Goal: Task Accomplishment & Management: Use online tool/utility

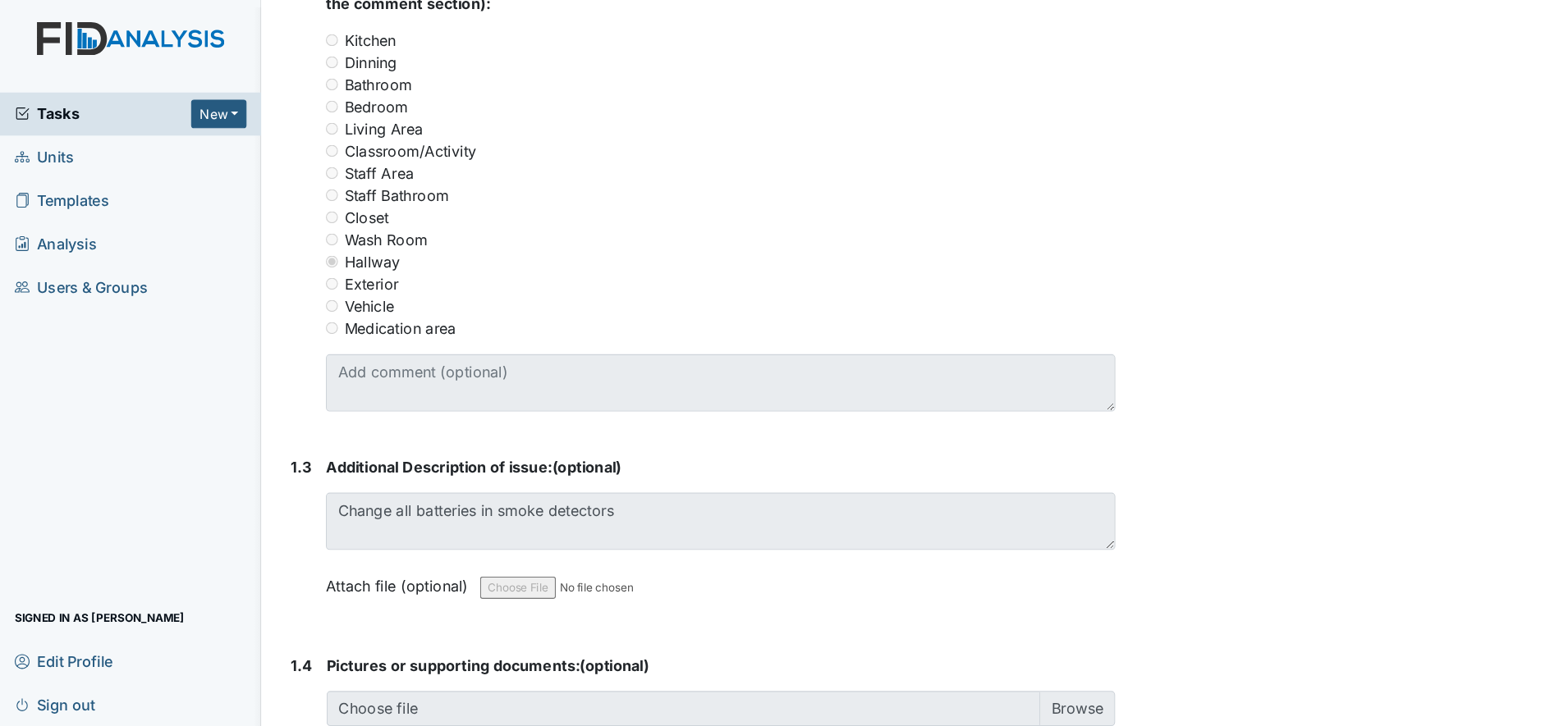
scroll to position [777, 0]
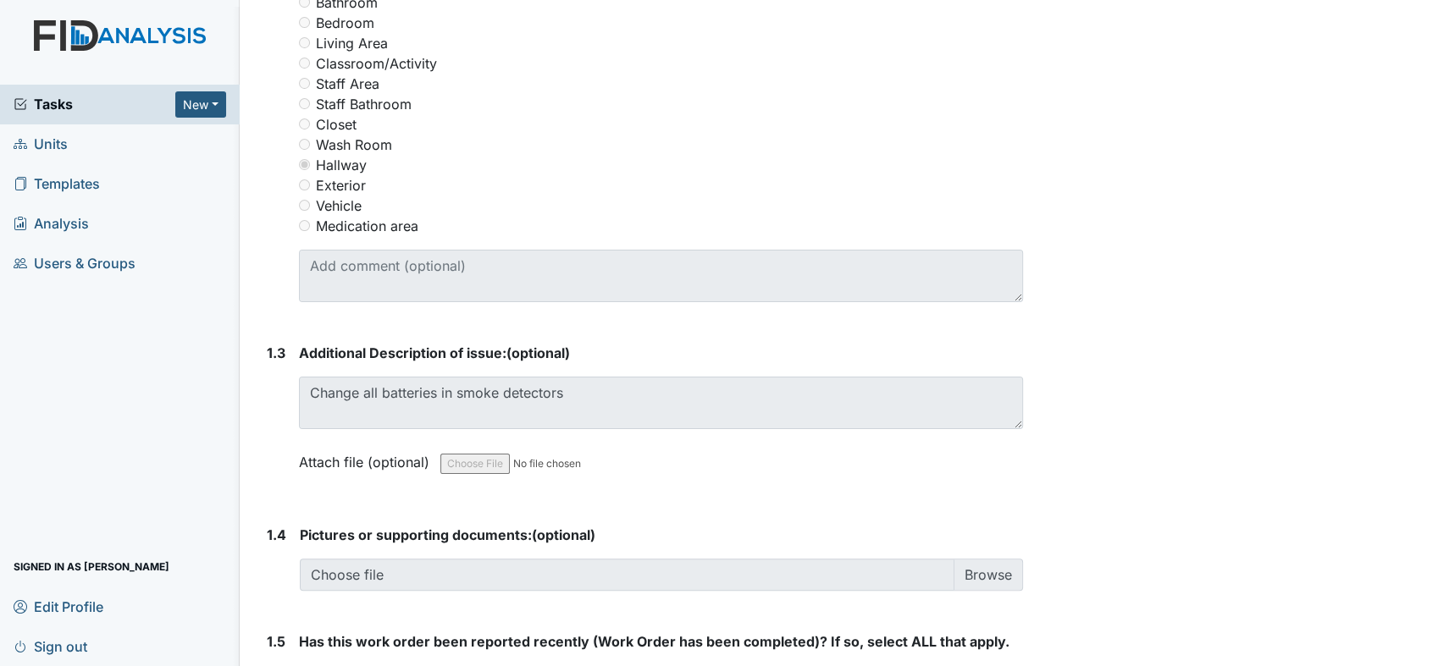
click at [1348, 279] on div "Resolve Archive Task × Are you sure you want to archive this task? It will appe…" at bounding box center [1233, 73] width 395 height 1723
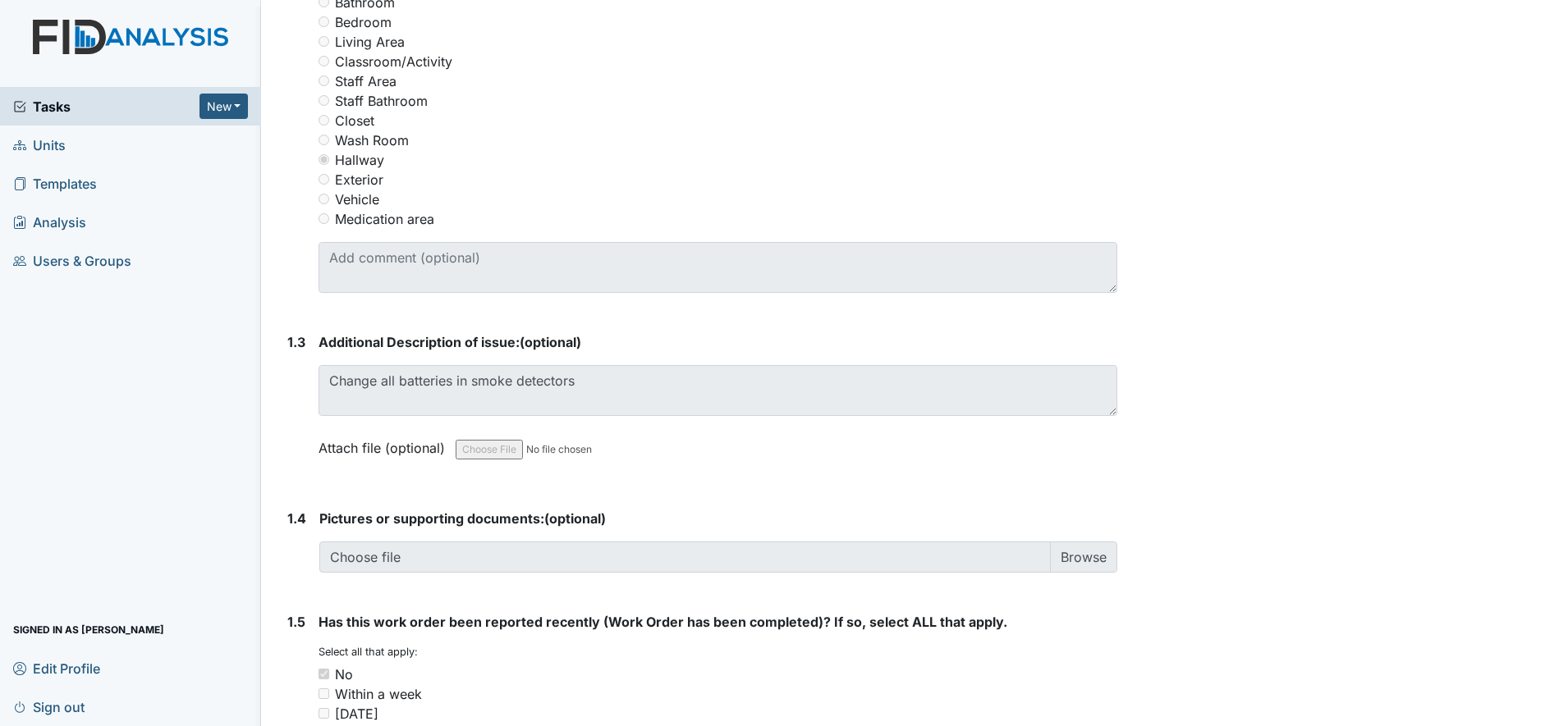
scroll to position [778, 0]
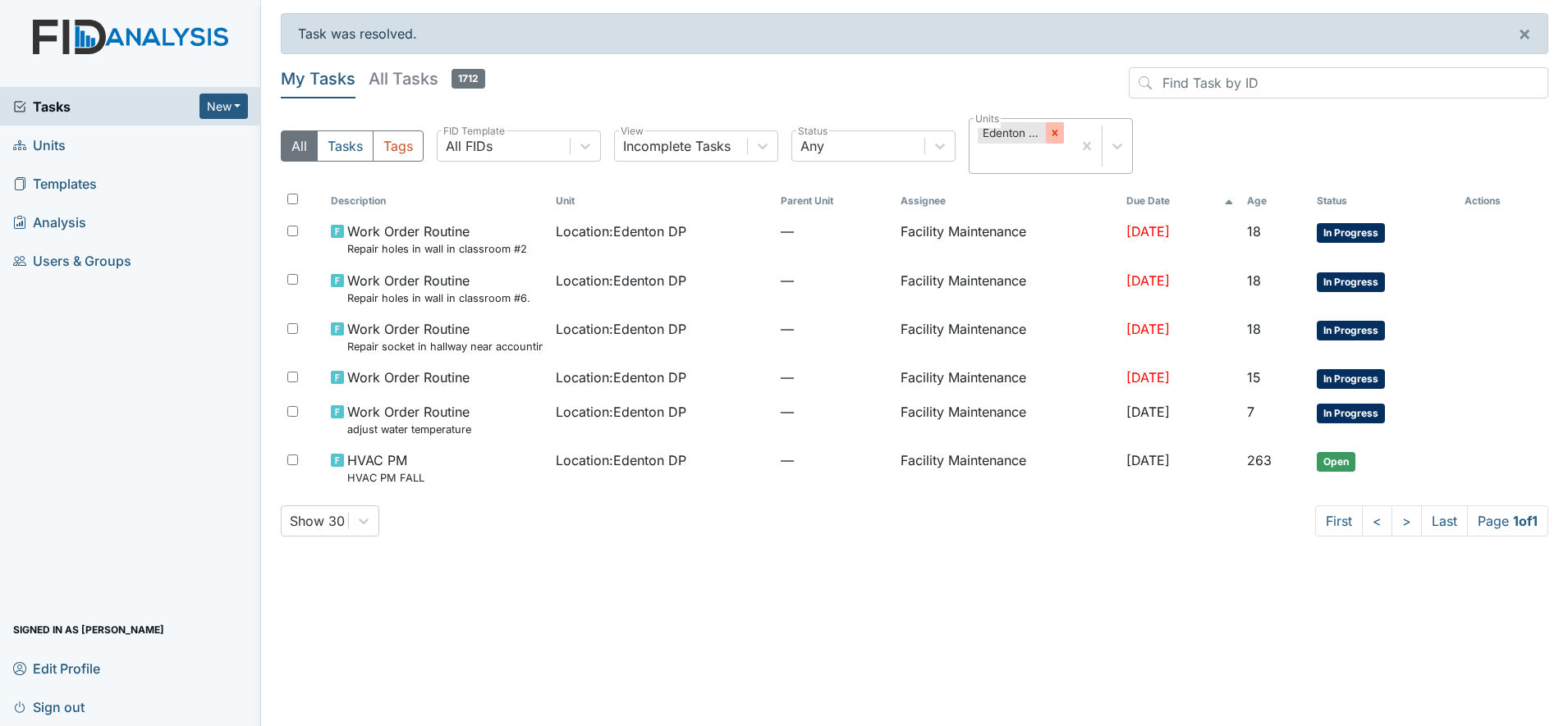
click at [1054, 132] on icon at bounding box center [1055, 133] width 12 height 12
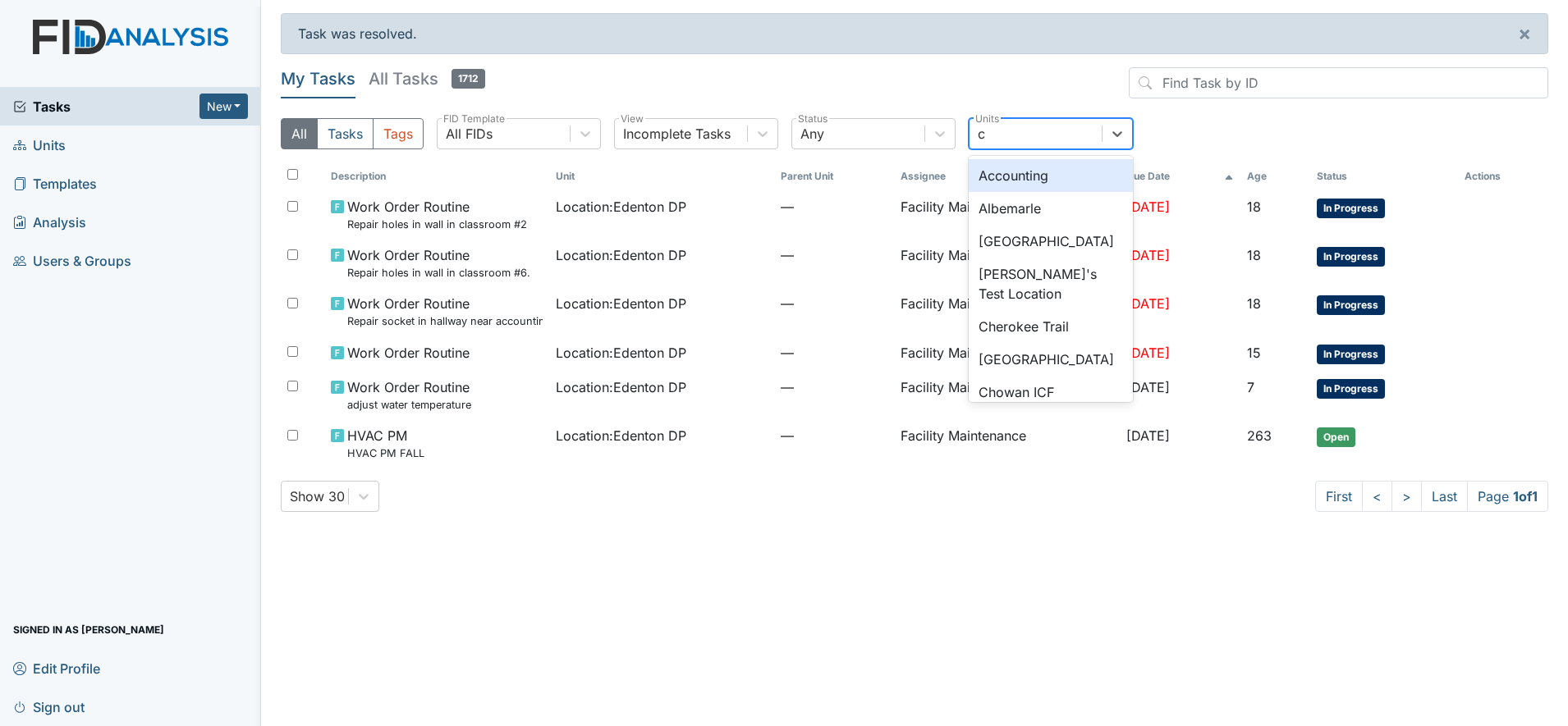
type input "co"
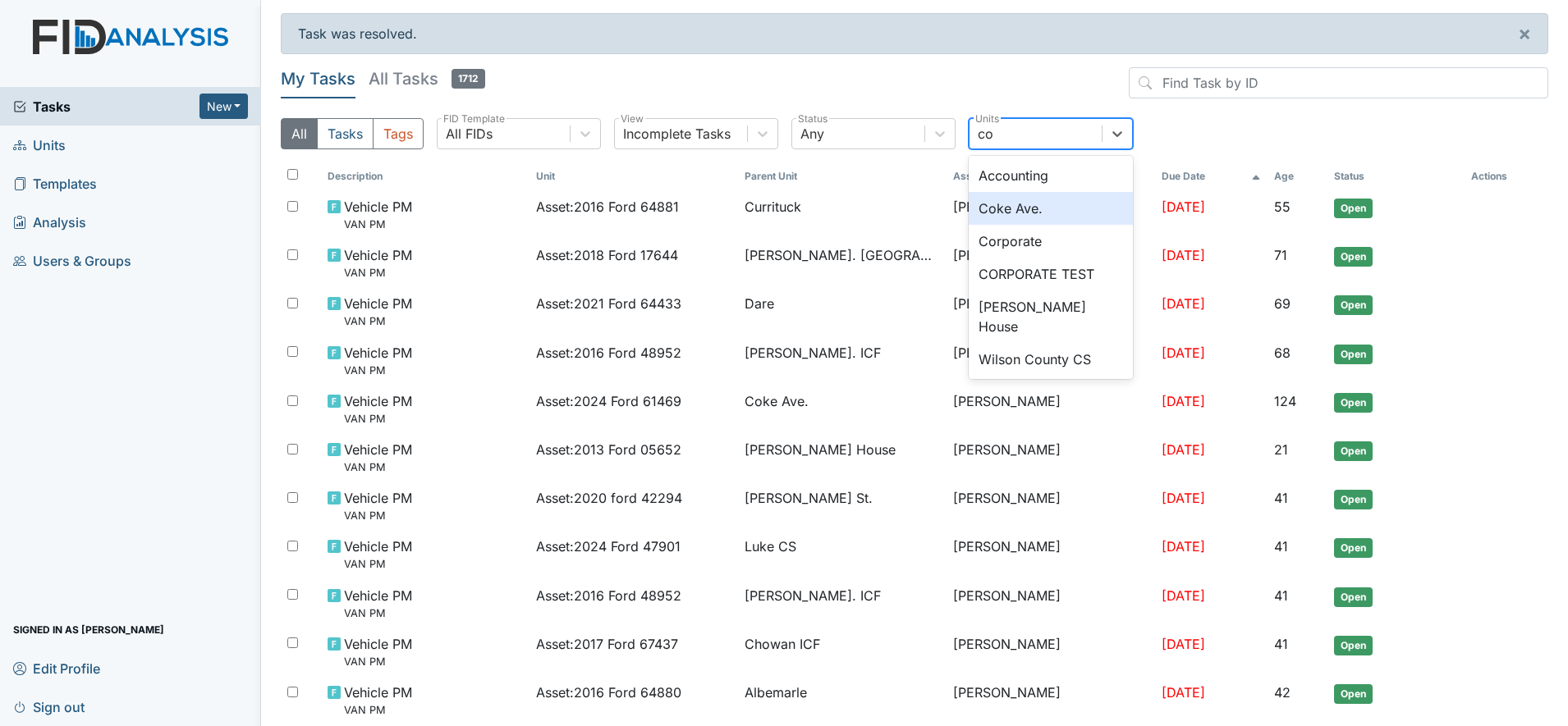
click at [1036, 211] on div "Coke Ave." at bounding box center [1050, 208] width 164 height 33
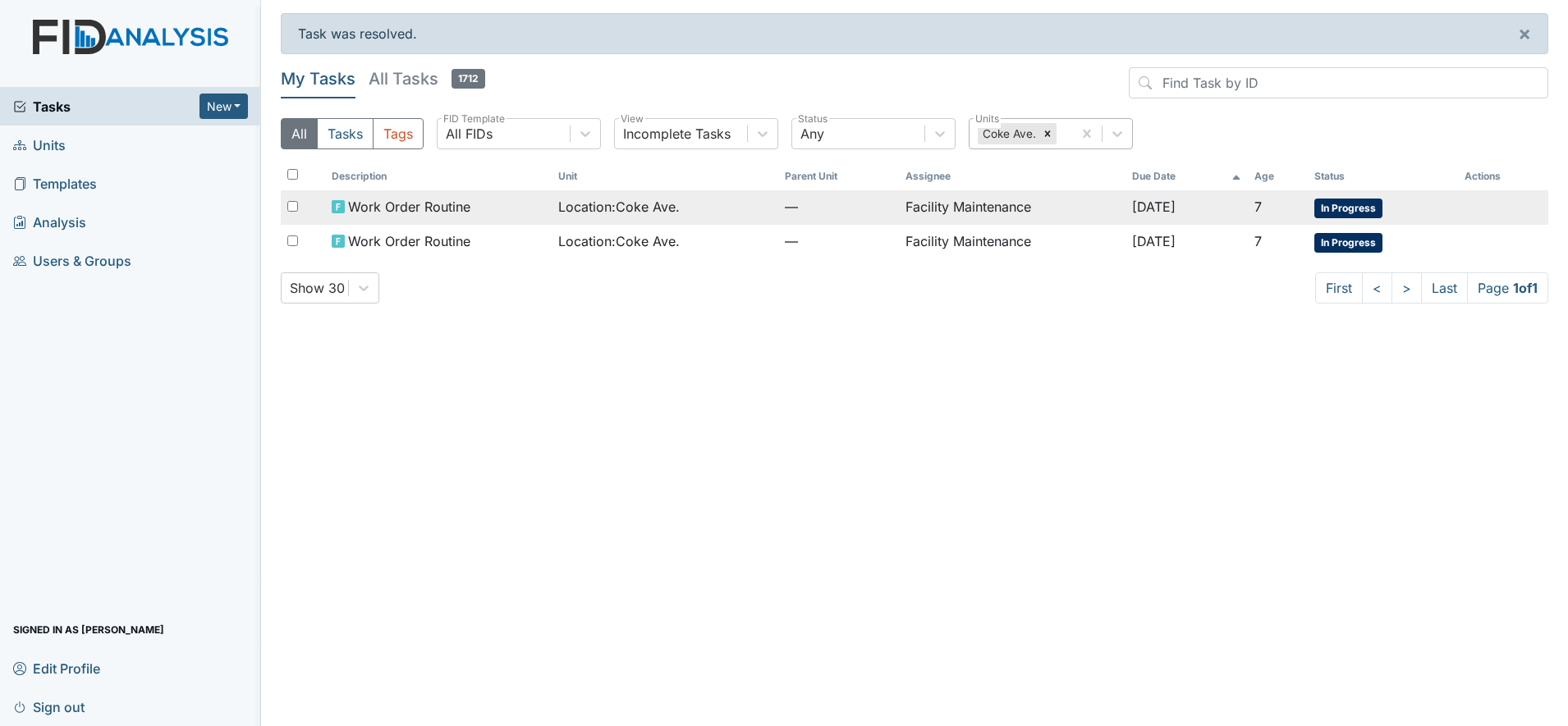
click at [964, 205] on td "Facility Maintenance" at bounding box center [1012, 207] width 227 height 35
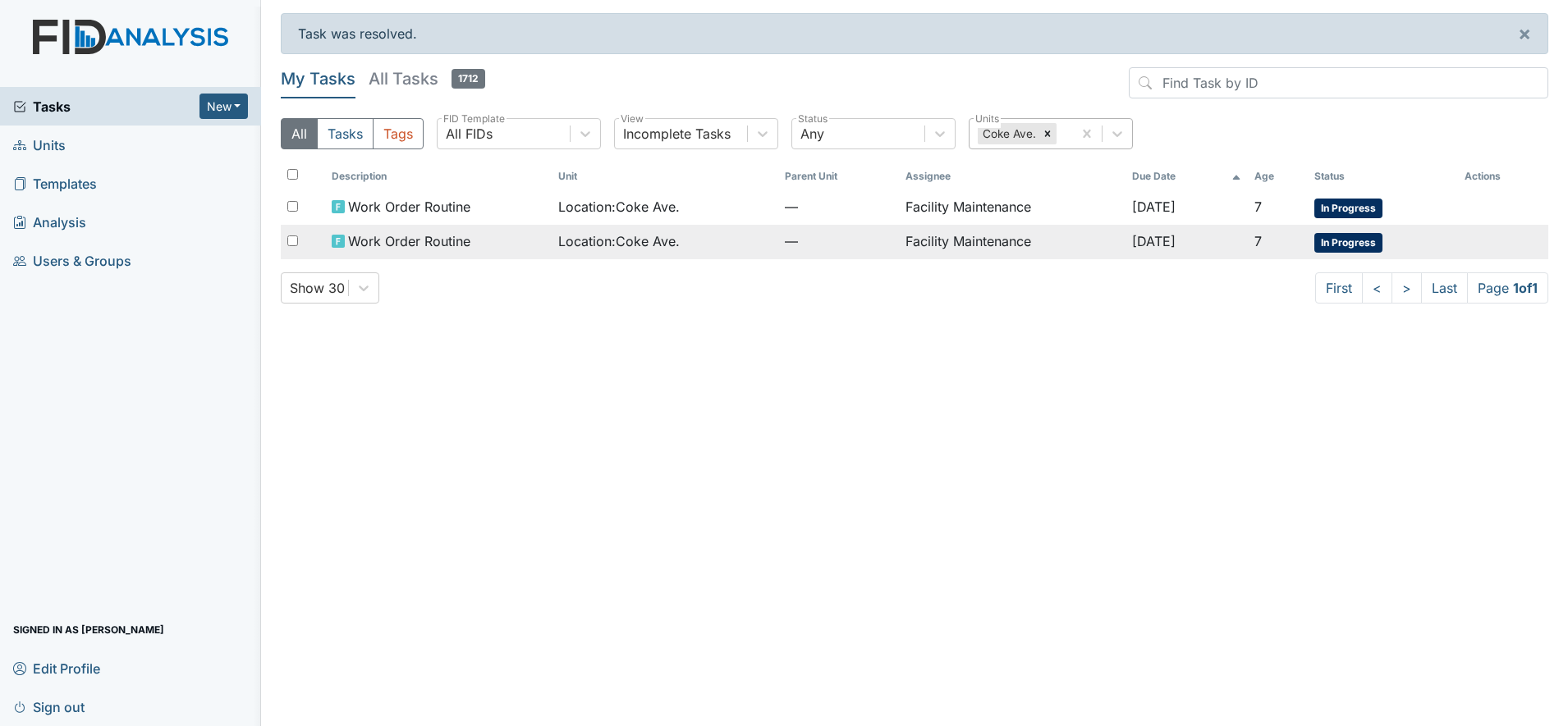
click at [424, 233] on span "Work Order Routine" at bounding box center [409, 241] width 122 height 19
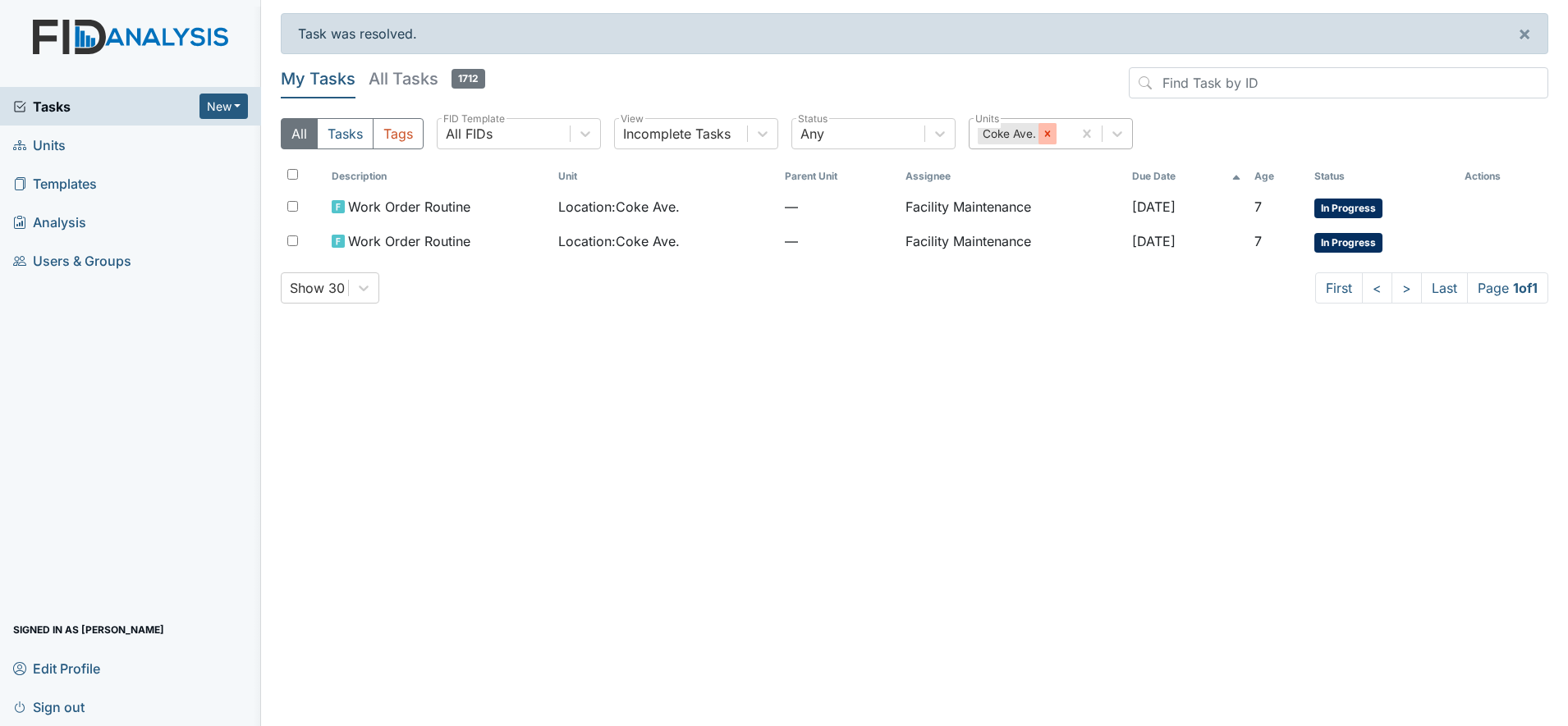
click at [1047, 134] on icon at bounding box center [1048, 134] width 12 height 12
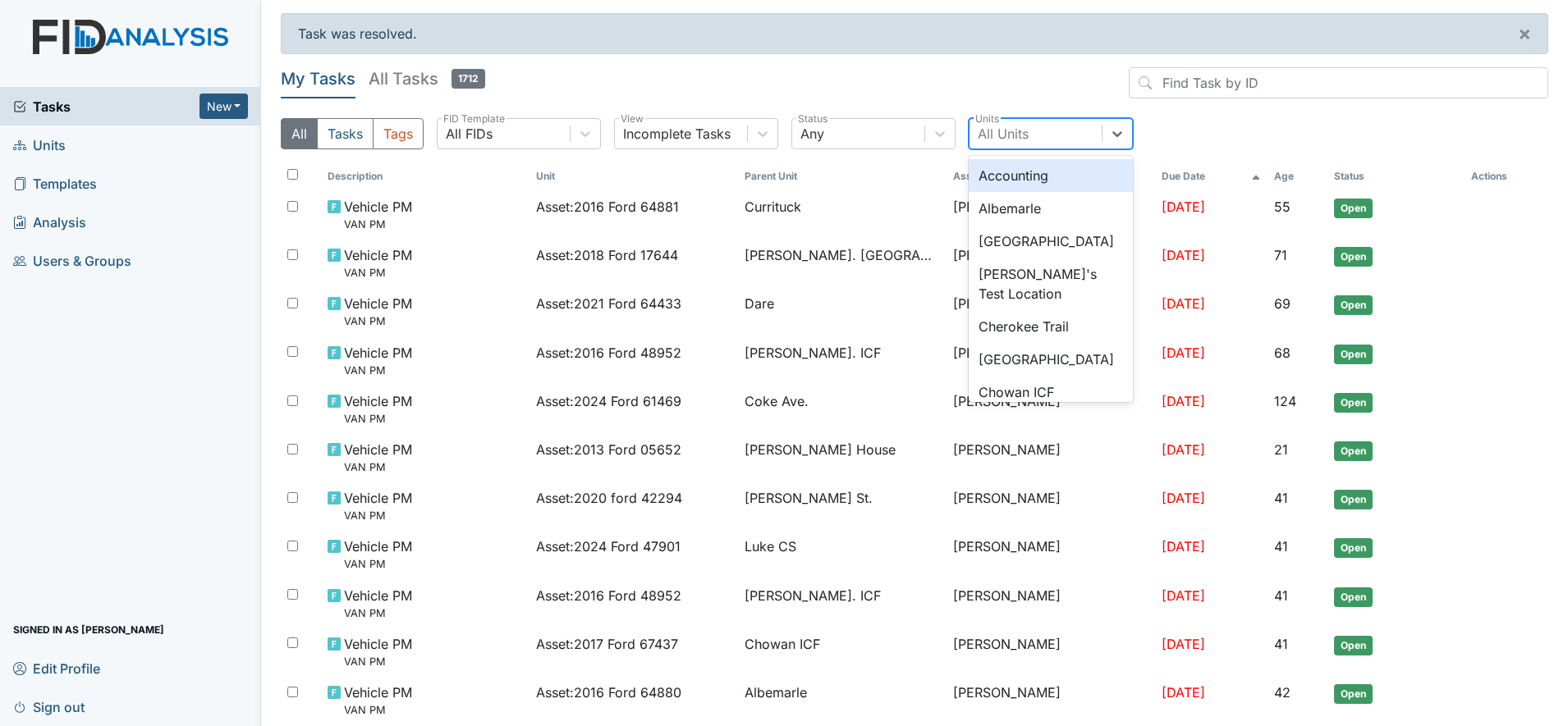
click at [1005, 134] on div "All Units" at bounding box center [1003, 134] width 50 height 19
type input "lu"
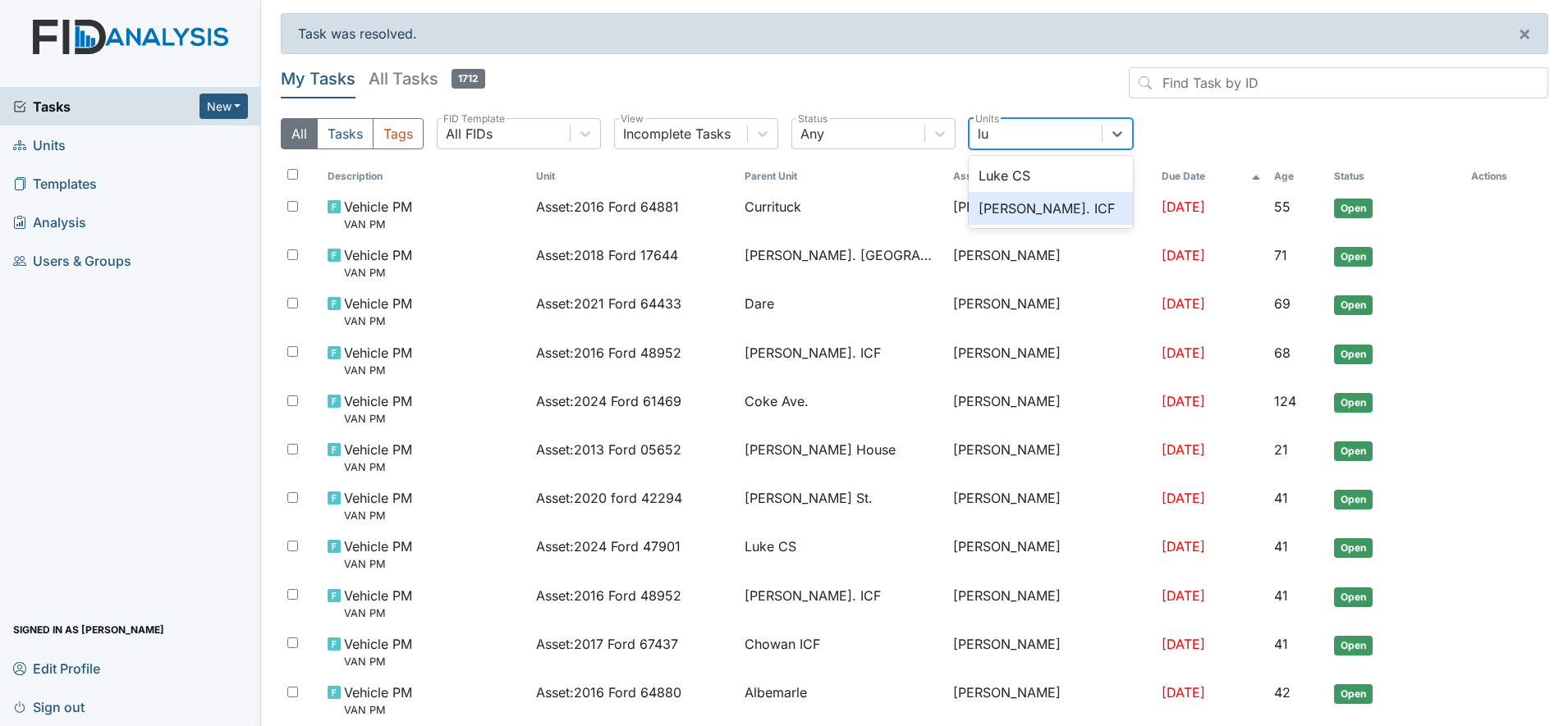
click at [1042, 209] on div "Luke St. ICF" at bounding box center [1050, 208] width 164 height 33
